Goal: Task Accomplishment & Management: Use online tool/utility

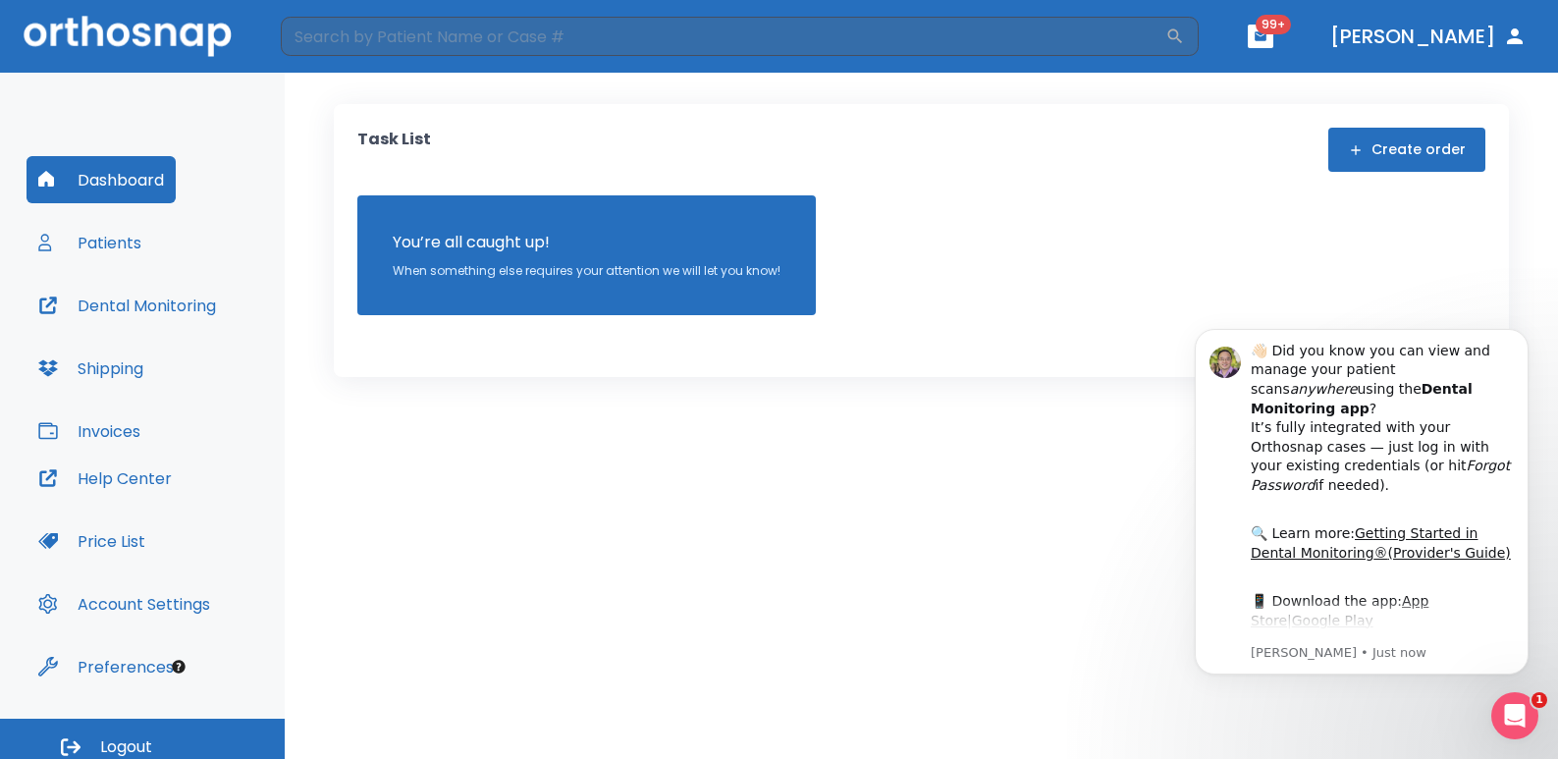
click at [126, 252] on button "Patients" at bounding box center [90, 242] width 127 height 47
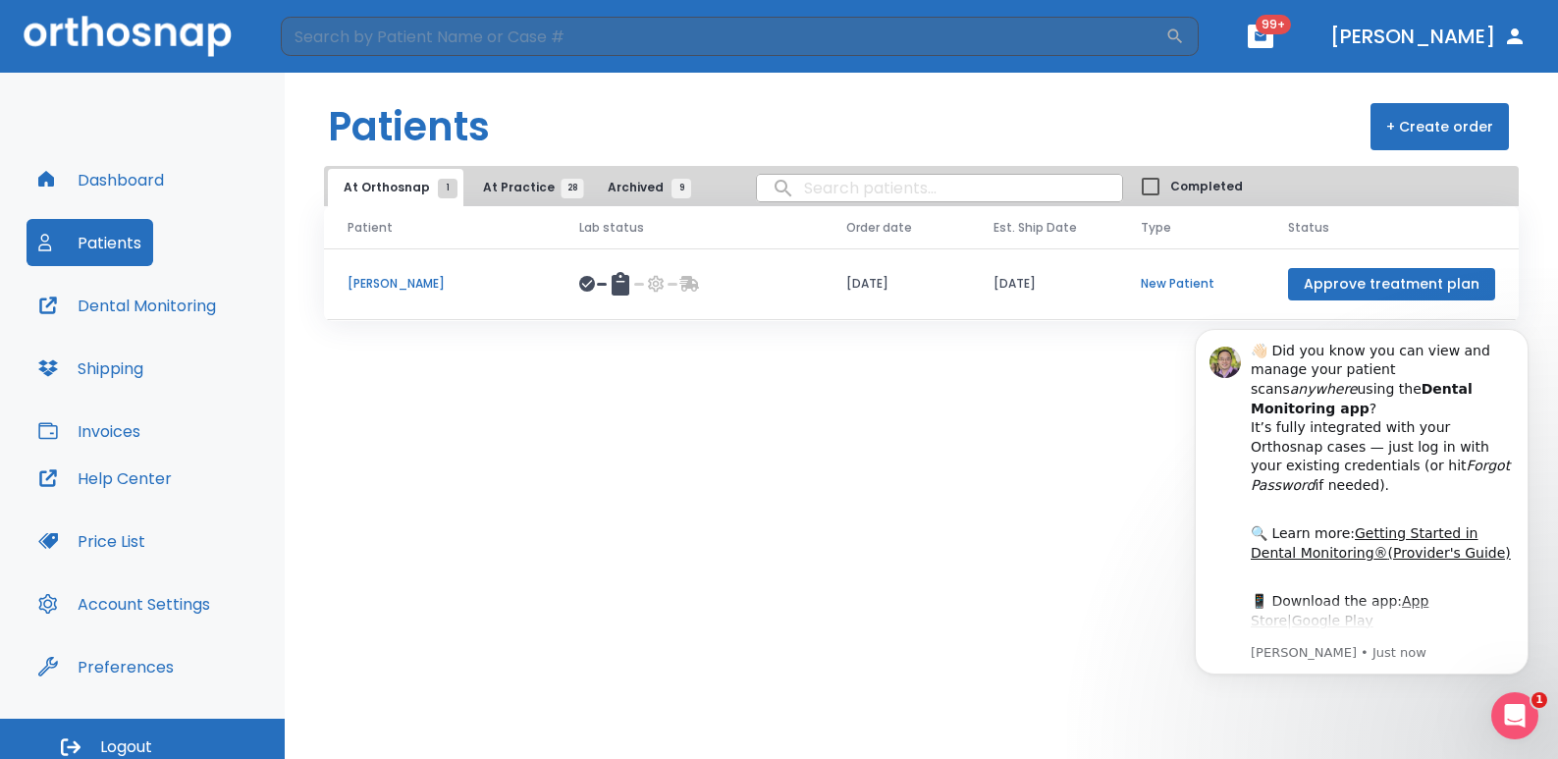
click at [799, 184] on input "search" at bounding box center [939, 188] width 365 height 38
type input "[PERSON_NAME]"
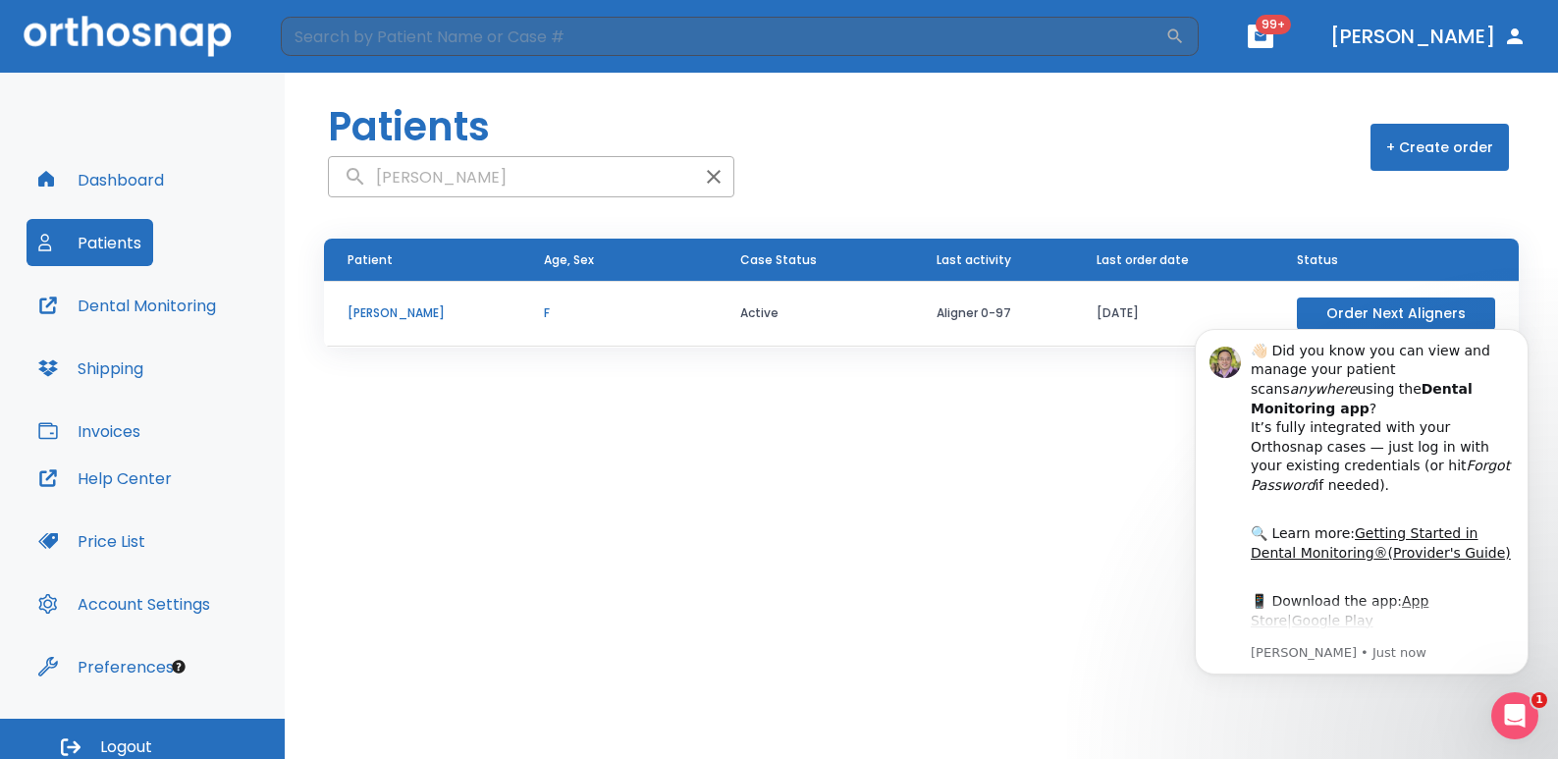
click at [377, 309] on p "[PERSON_NAME]" at bounding box center [422, 313] width 149 height 18
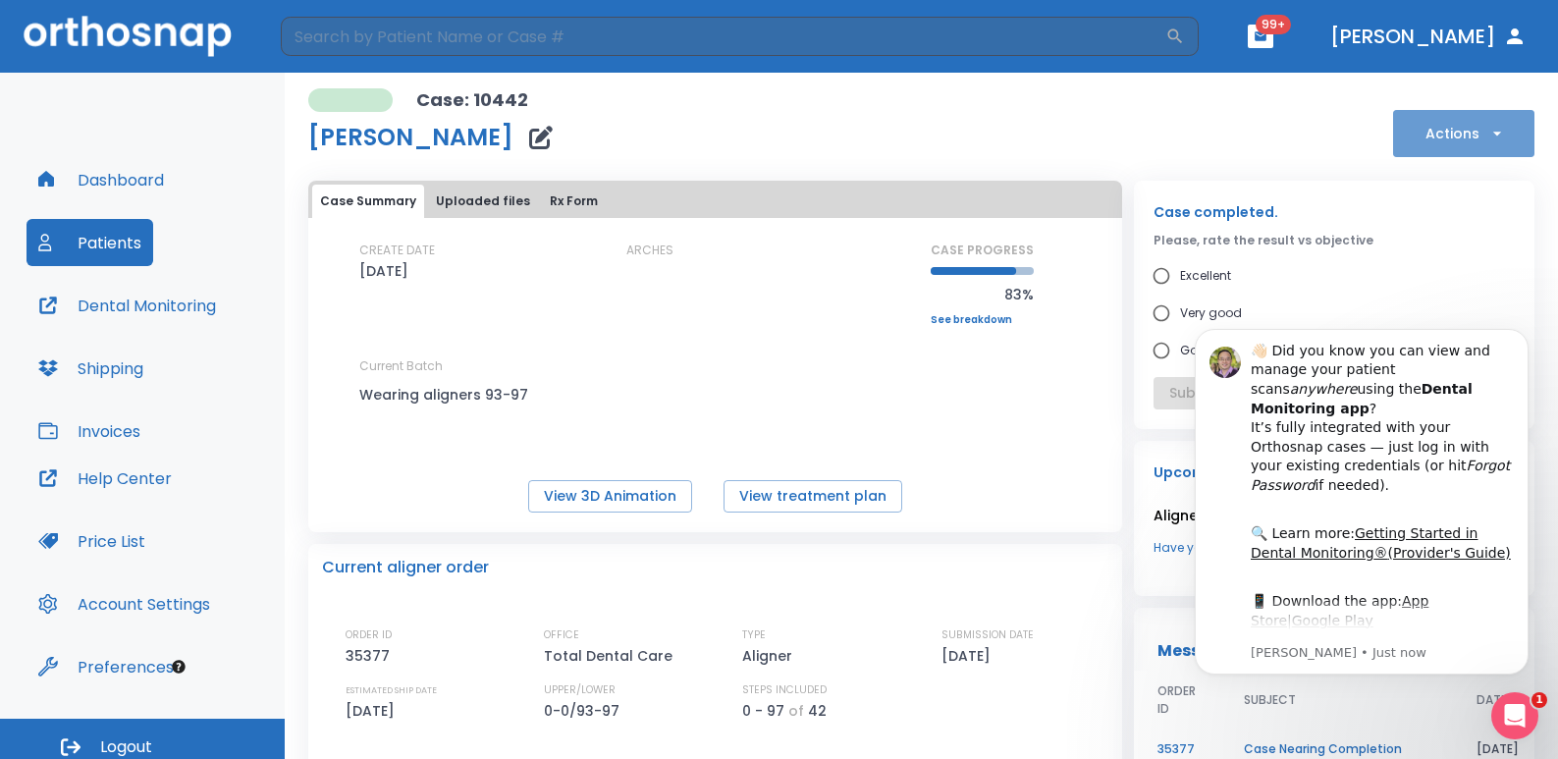
click at [1494, 139] on button "Actions" at bounding box center [1463, 133] width 141 height 47
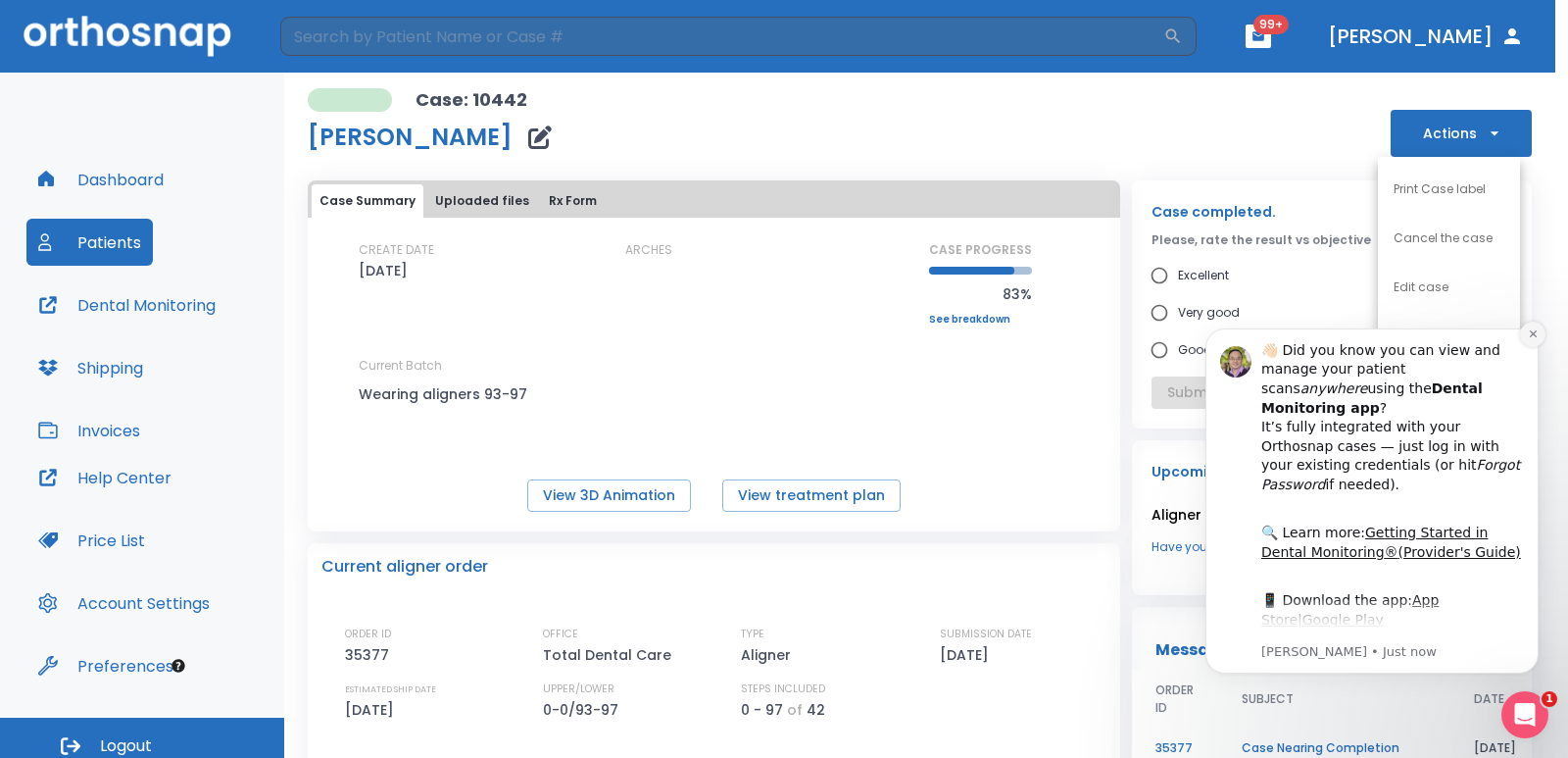
click at [1531, 340] on icon "Dismiss notification" at bounding box center [1533, 334] width 11 height 11
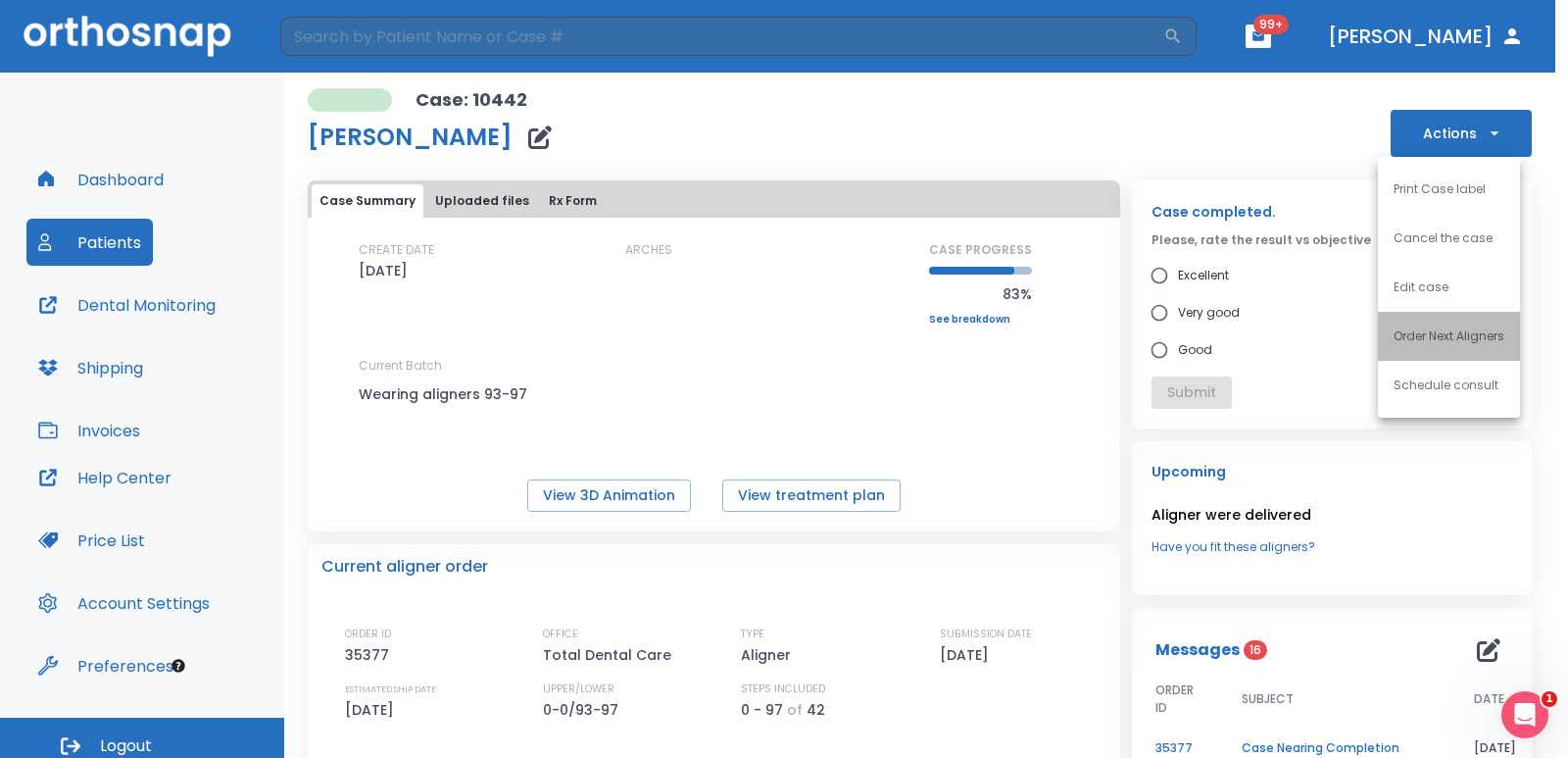
click at [1470, 333] on p "Order Next Aligners" at bounding box center [1448, 337] width 111 height 18
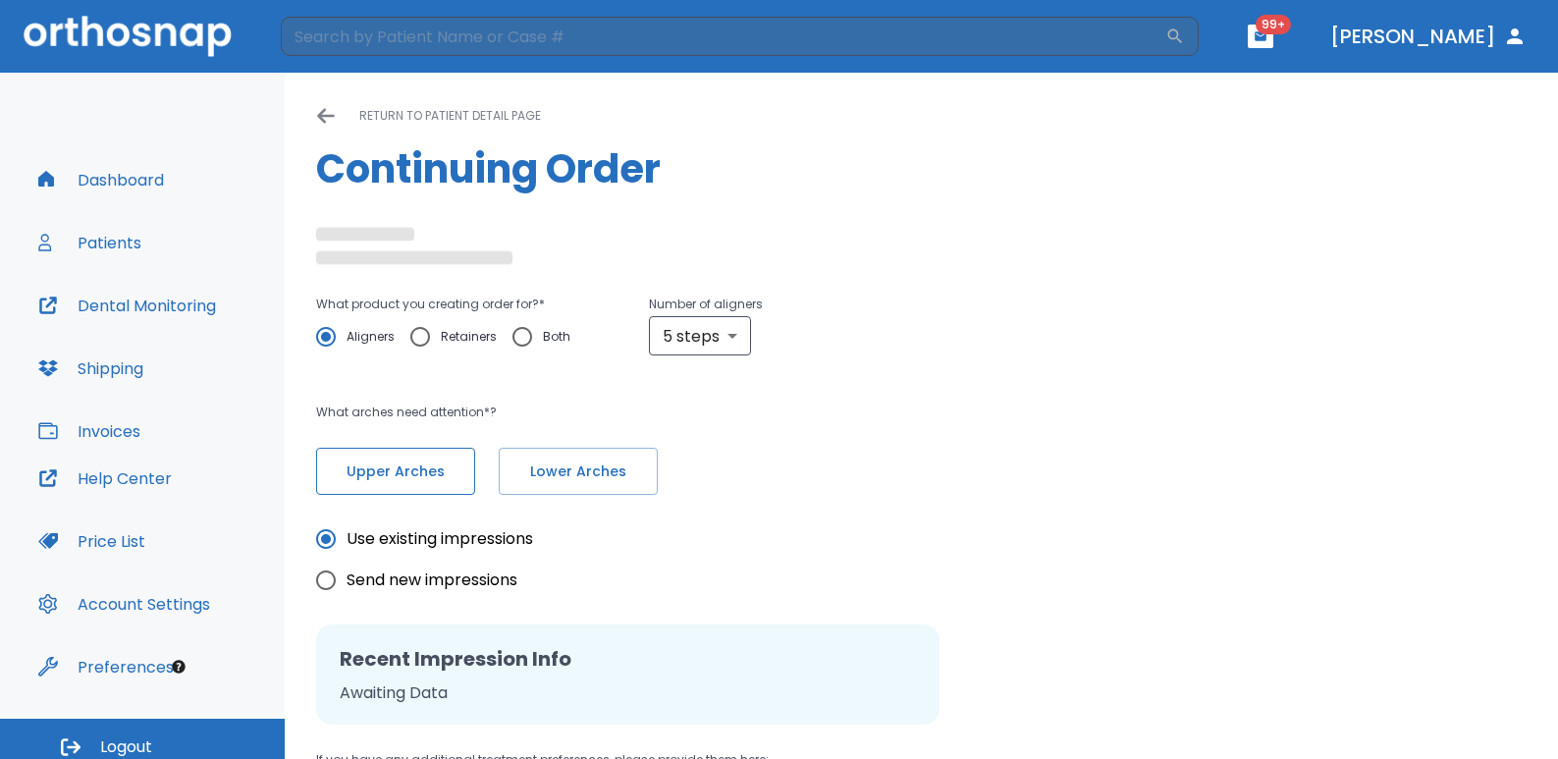
radio input "false"
radio input "true"
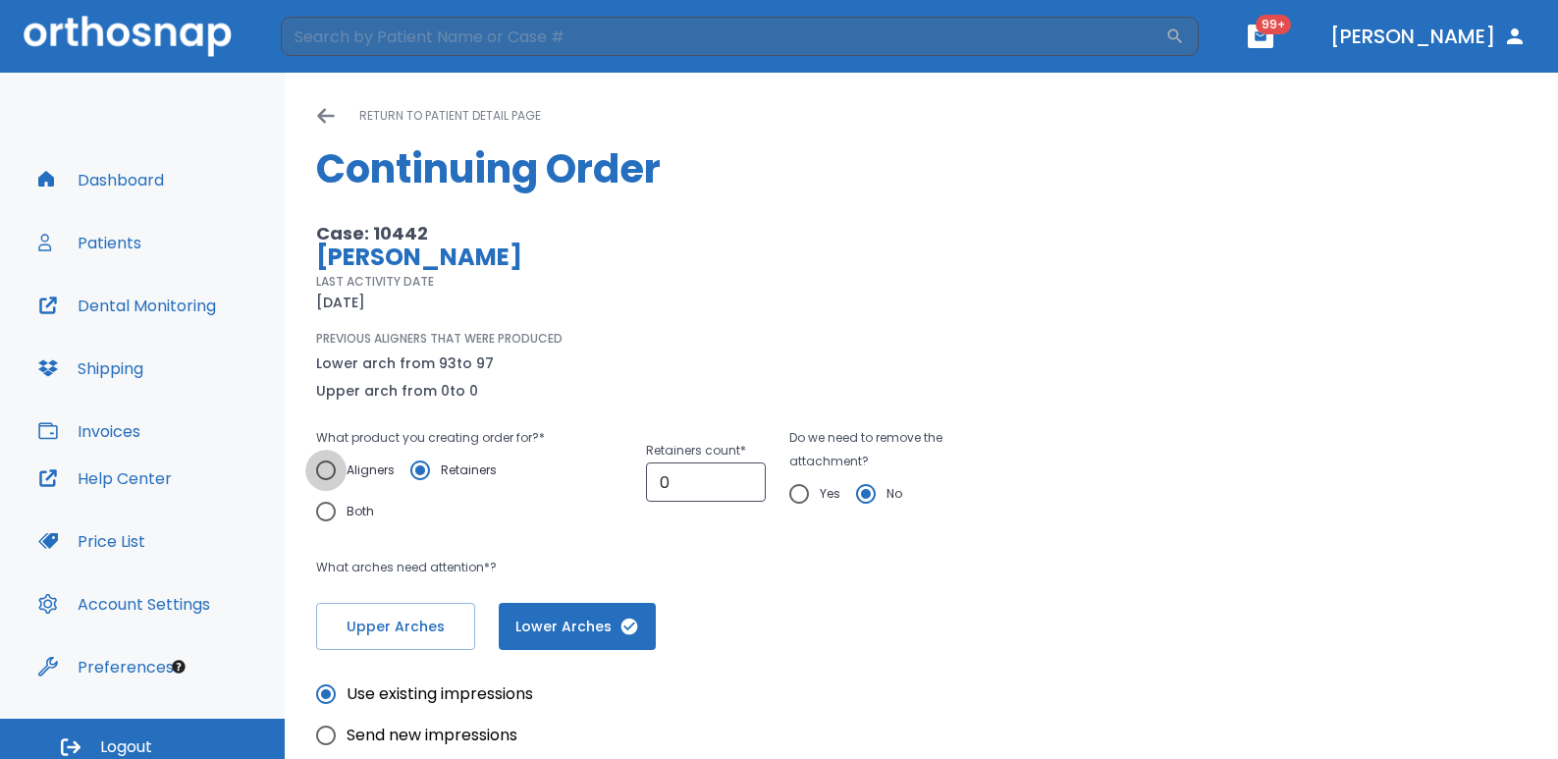
click at [331, 471] on input "Aligners" at bounding box center [325, 470] width 41 height 41
radio input "true"
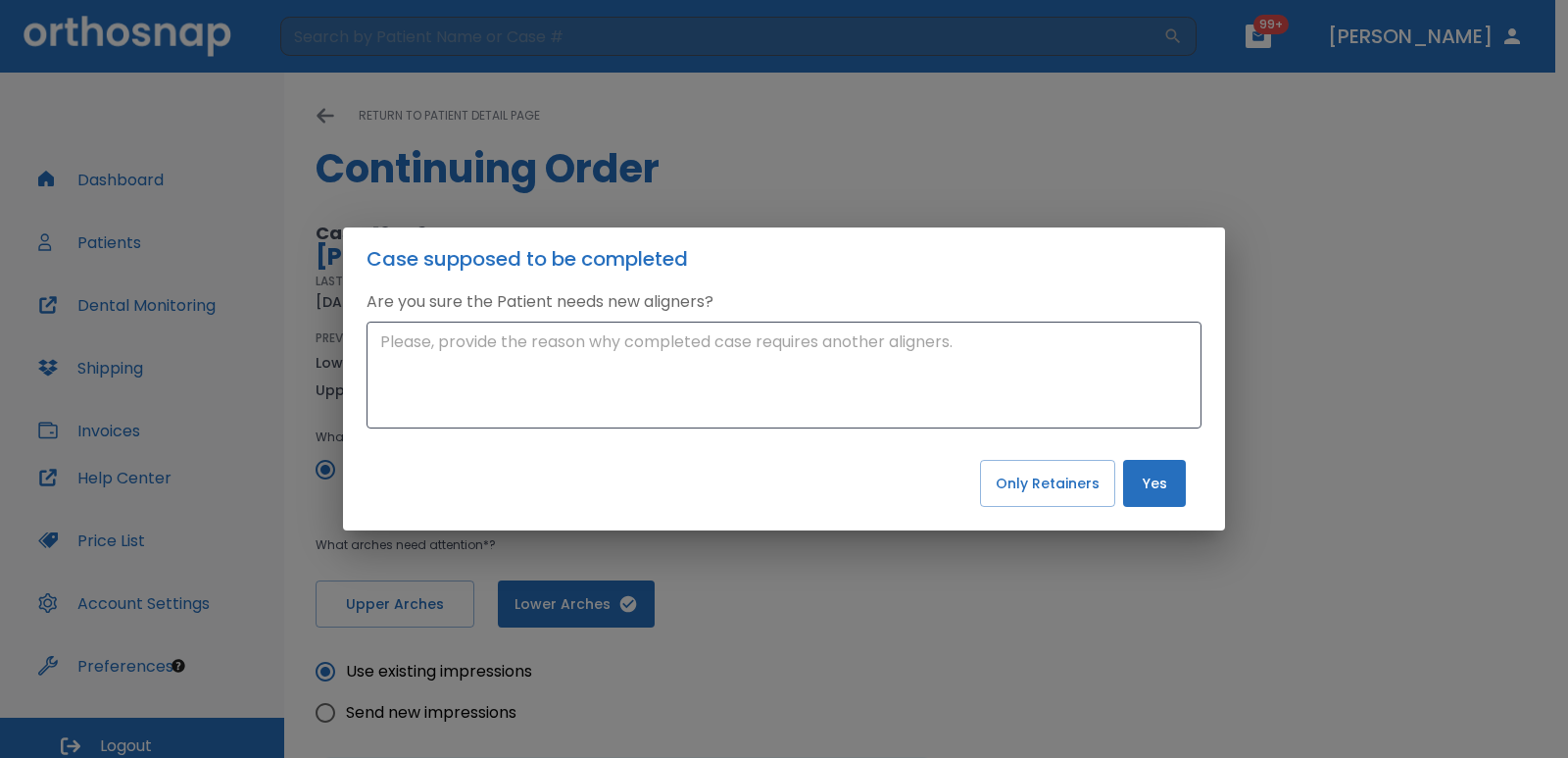
drag, startPoint x: 990, startPoint y: 646, endPoint x: 1004, endPoint y: 640, distance: 15.2
click at [991, 646] on div "Case supposed to be completed Are you sure the Patient needs new aligners? x ​ …" at bounding box center [784, 379] width 1568 height 758
click at [1147, 482] on button "Yes" at bounding box center [1154, 482] width 63 height 47
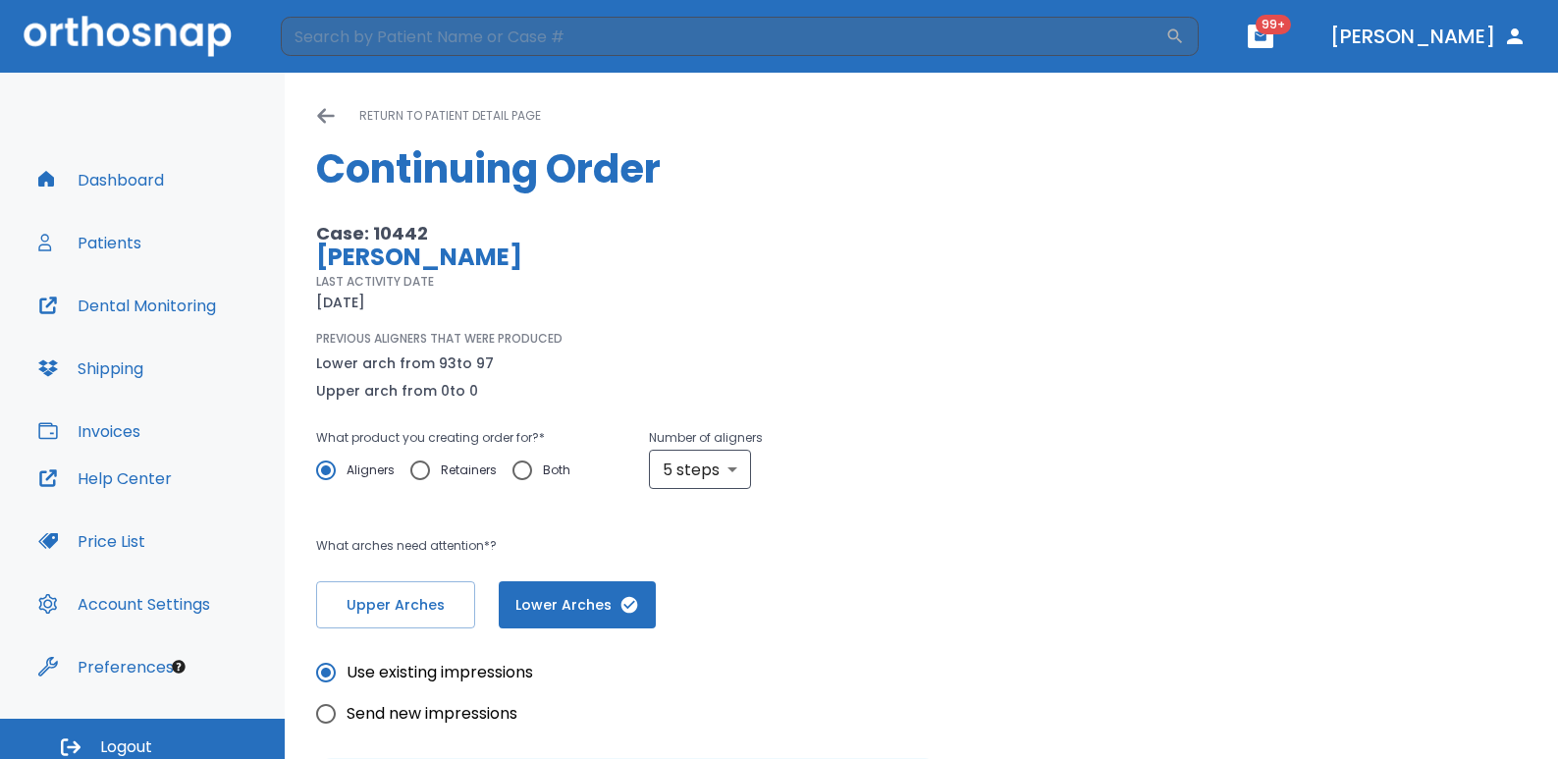
click at [456, 721] on span "Send new impressions" at bounding box center [432, 714] width 171 height 24
click at [347, 721] on input "Send new impressions" at bounding box center [325, 713] width 41 height 41
radio input "true"
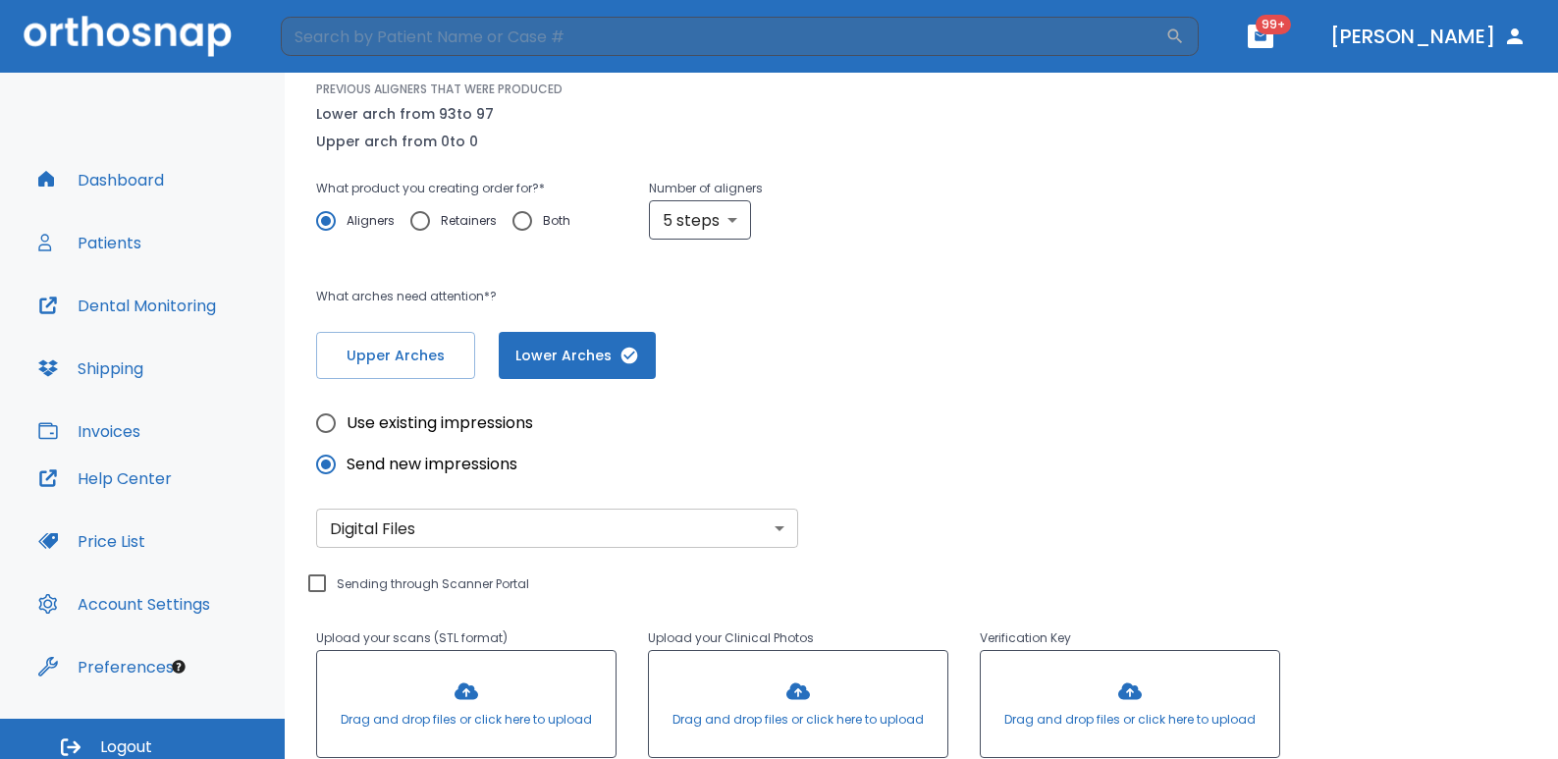
scroll to position [295, 0]
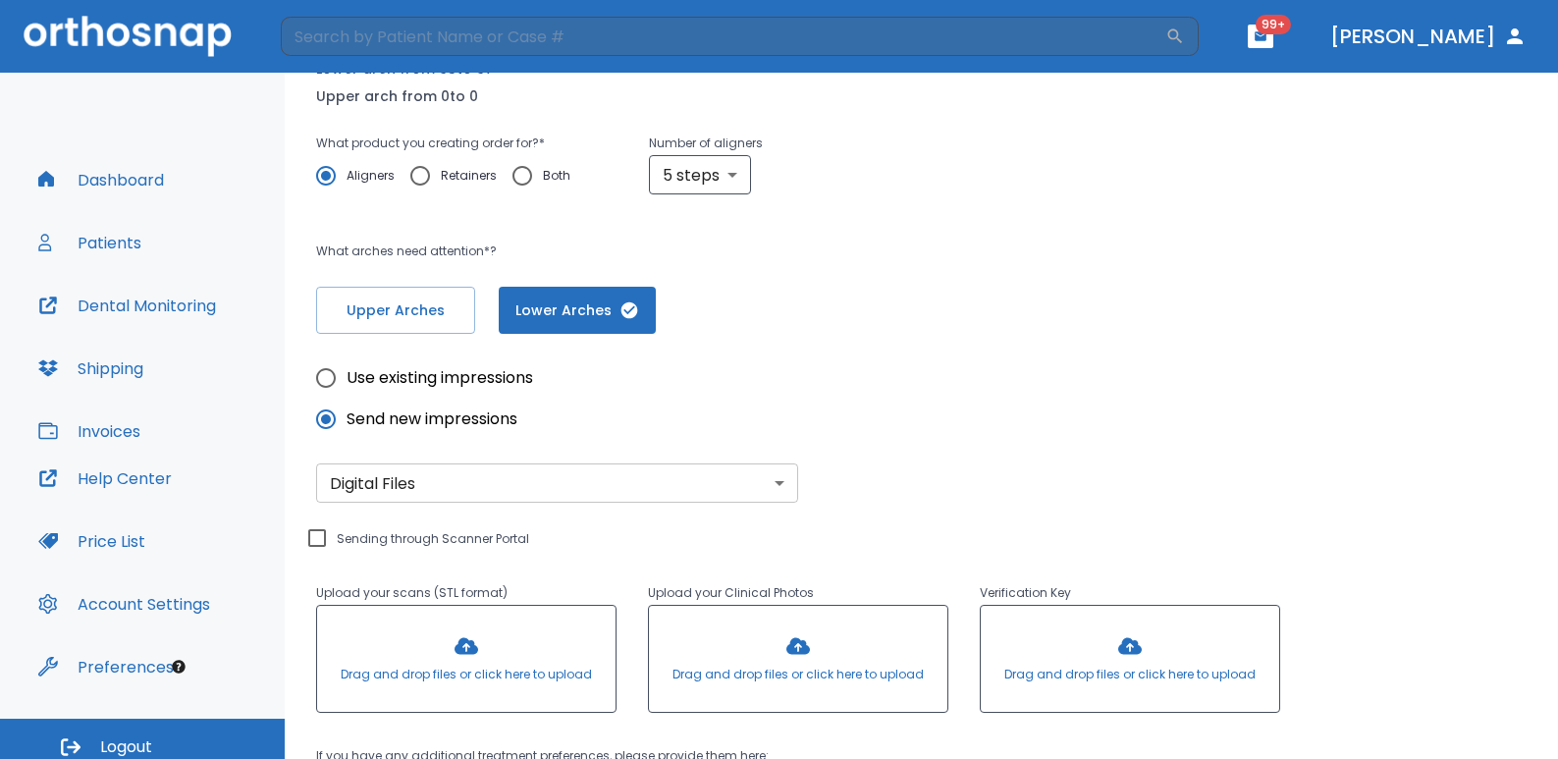
click at [319, 538] on input "Sending through Scanner Portal" at bounding box center [317, 538] width 24 height 24
checkbox input "true"
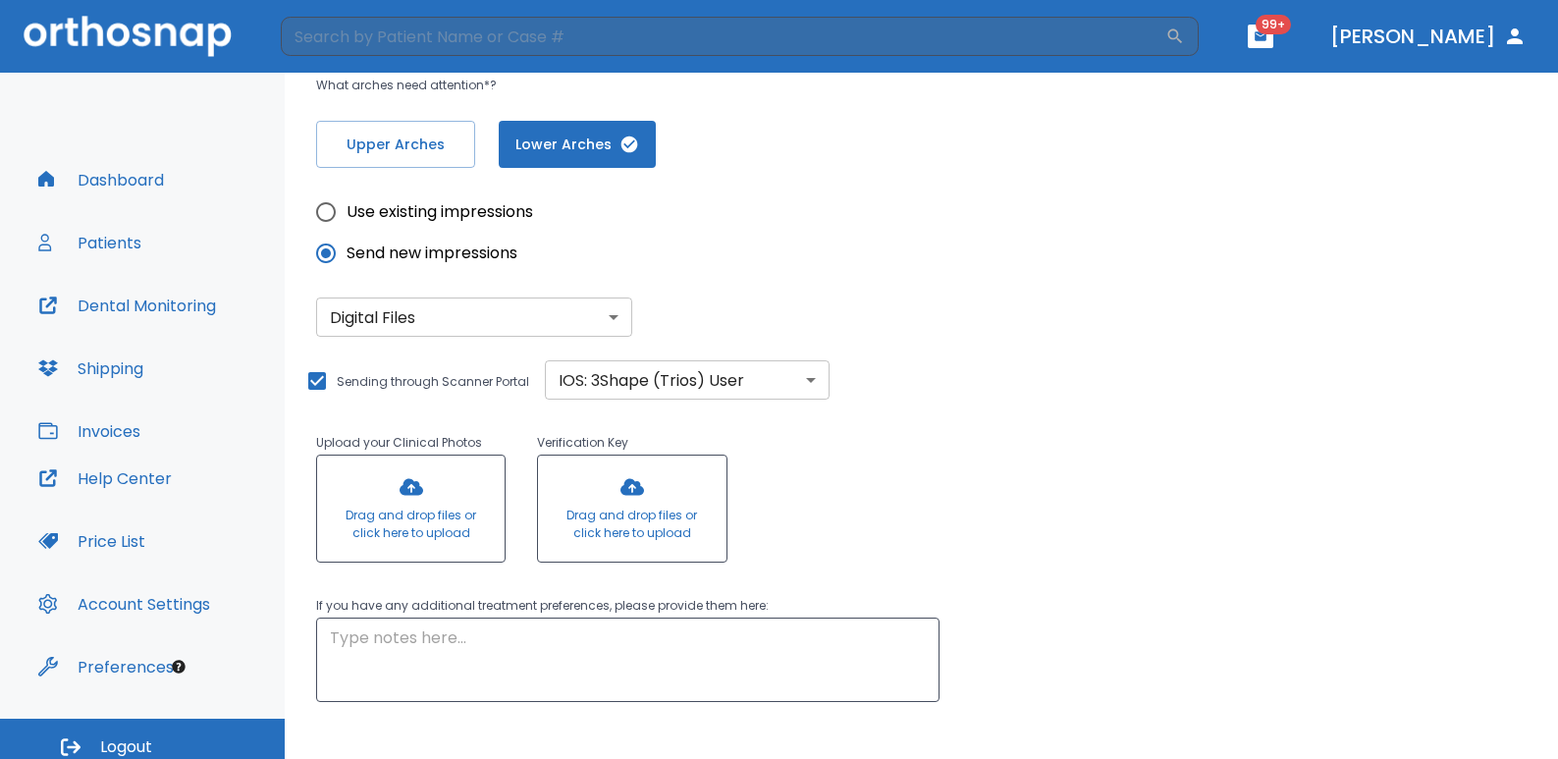
scroll to position [561, 0]
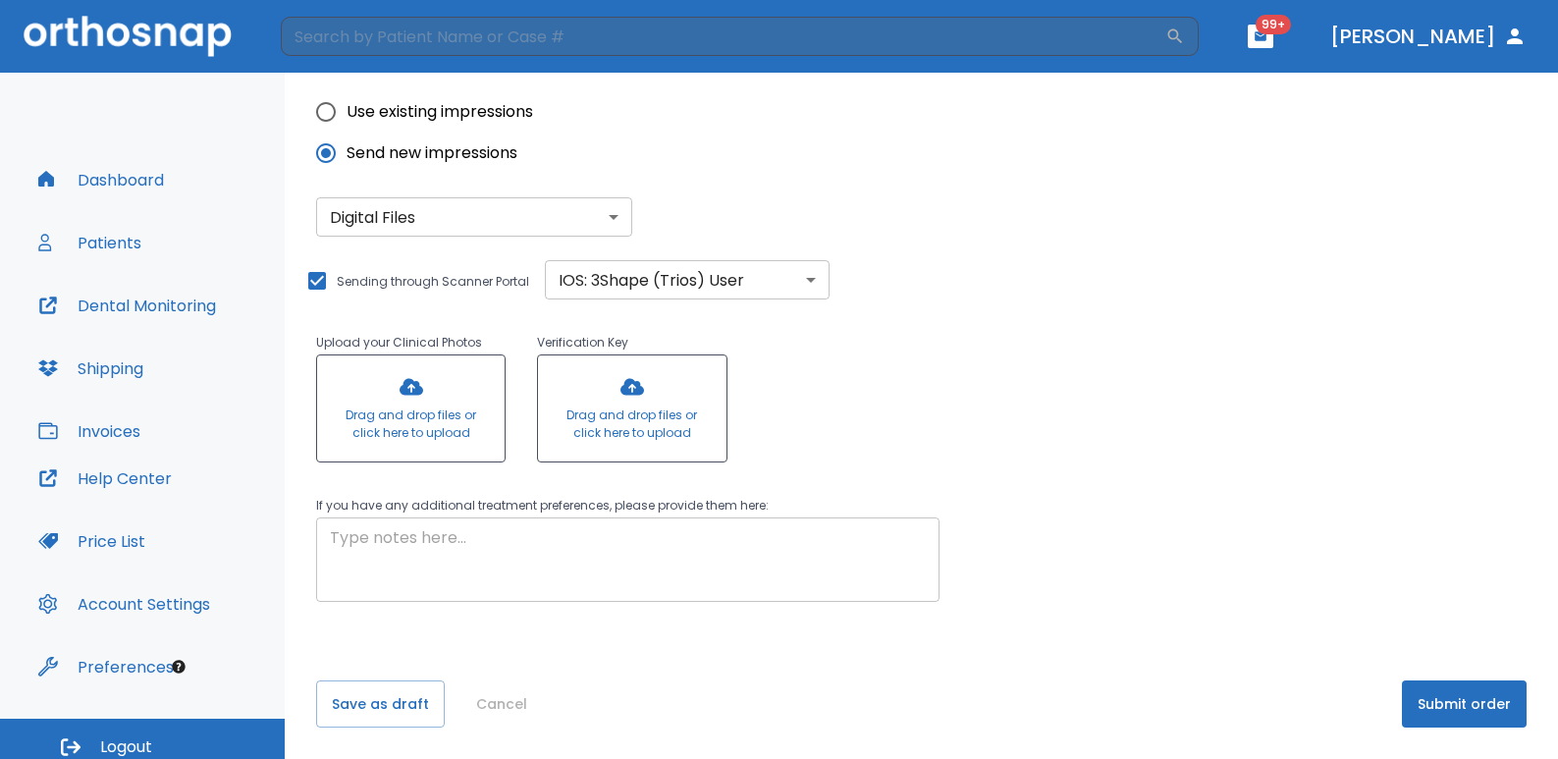
click at [544, 566] on textarea at bounding box center [628, 560] width 596 height 68
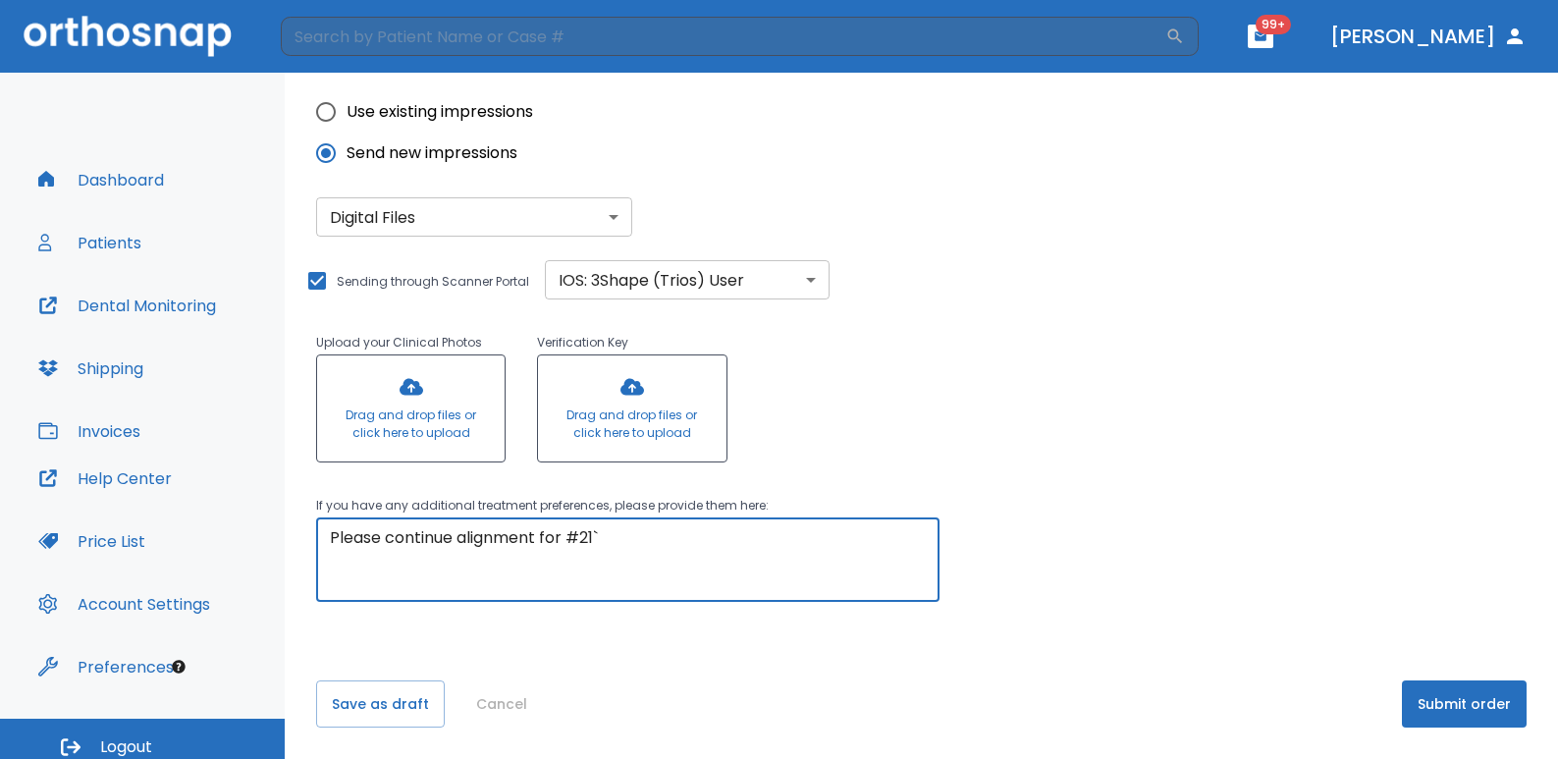
type textarea "Please continue alignment for #21`"
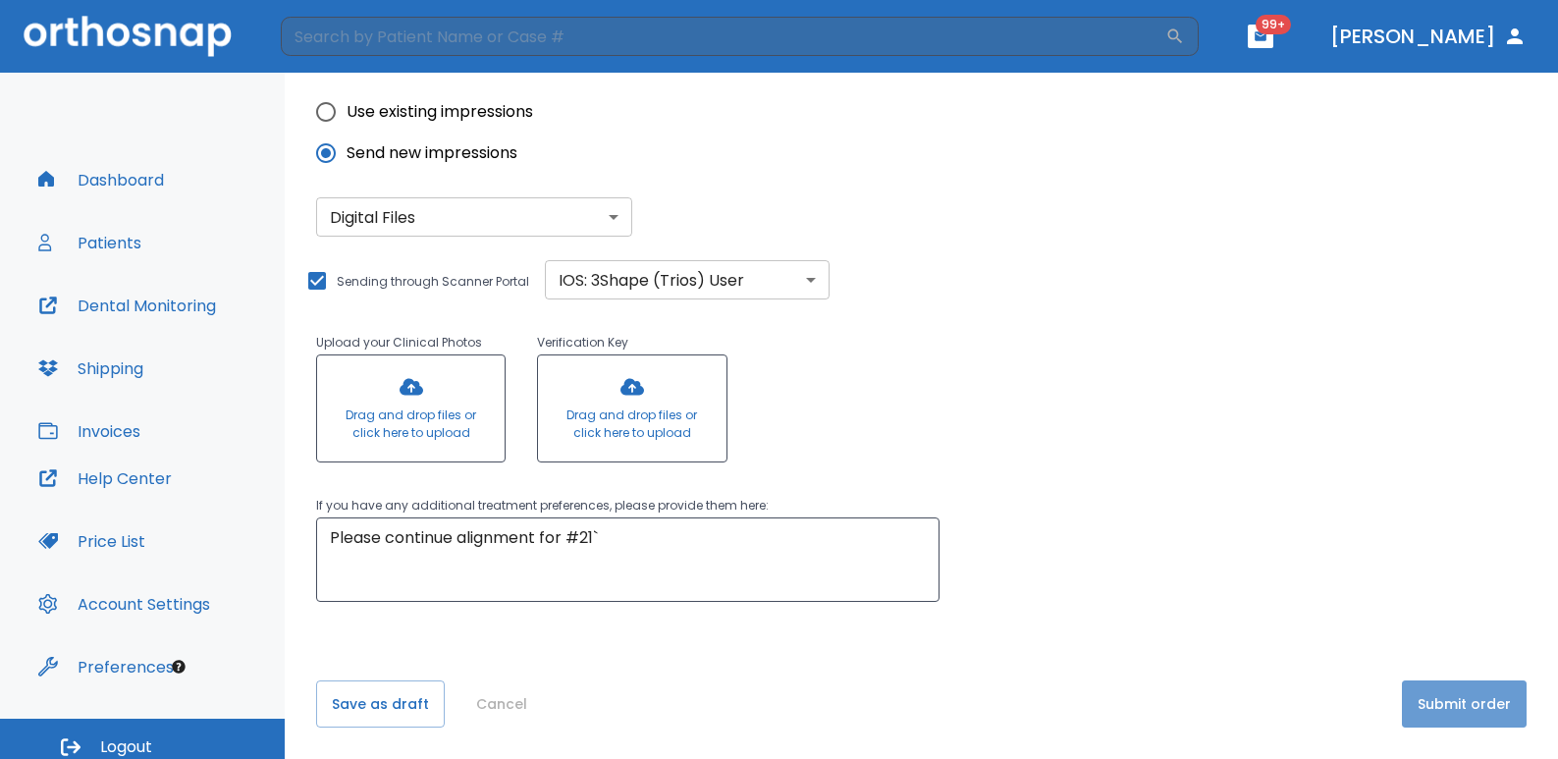
click at [1488, 698] on button "Submit order" at bounding box center [1464, 703] width 125 height 47
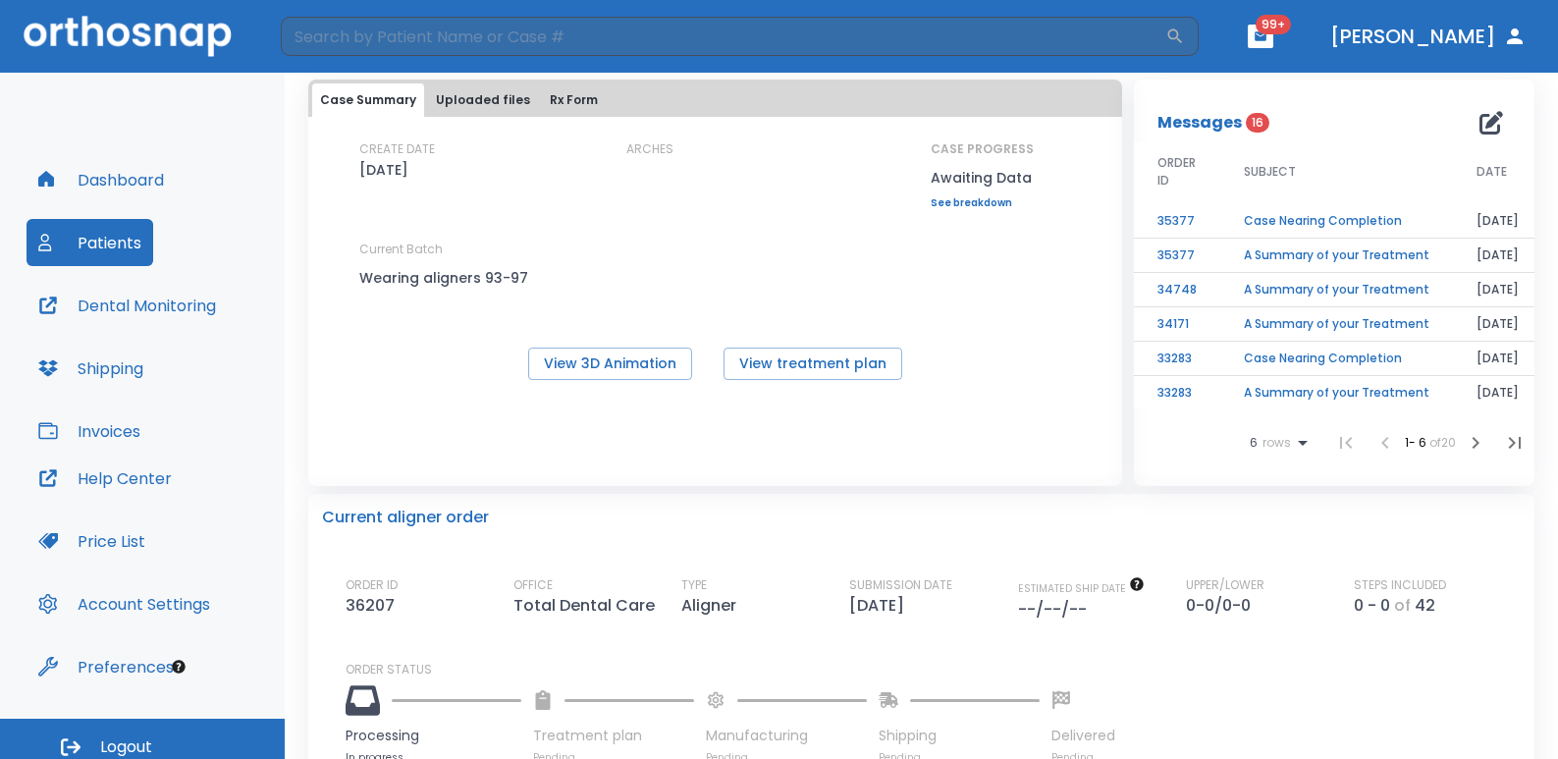
scroll to position [196, 0]
